Goal: Task Accomplishment & Management: Use online tool/utility

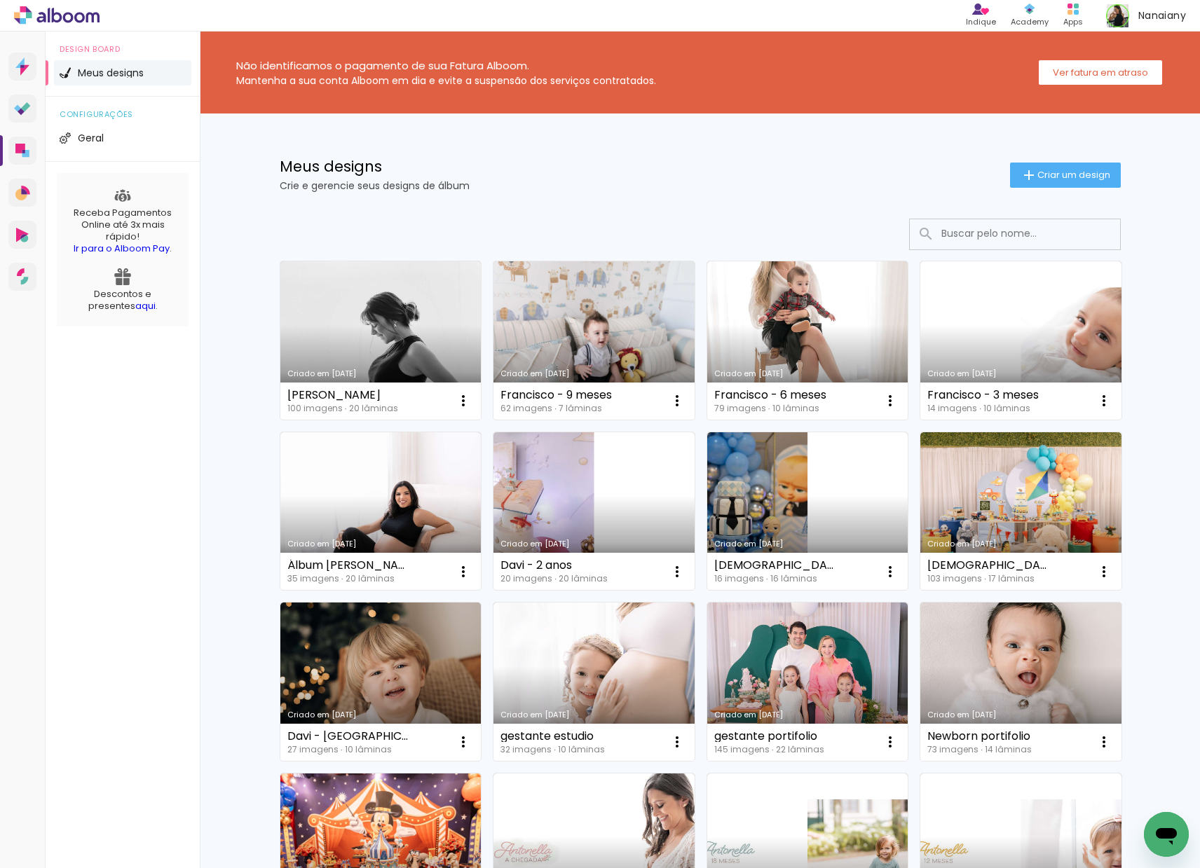
click at [538, 704] on link "Criado em [DATE]" at bounding box center [593, 682] width 201 height 158
